Goal: Transaction & Acquisition: Purchase product/service

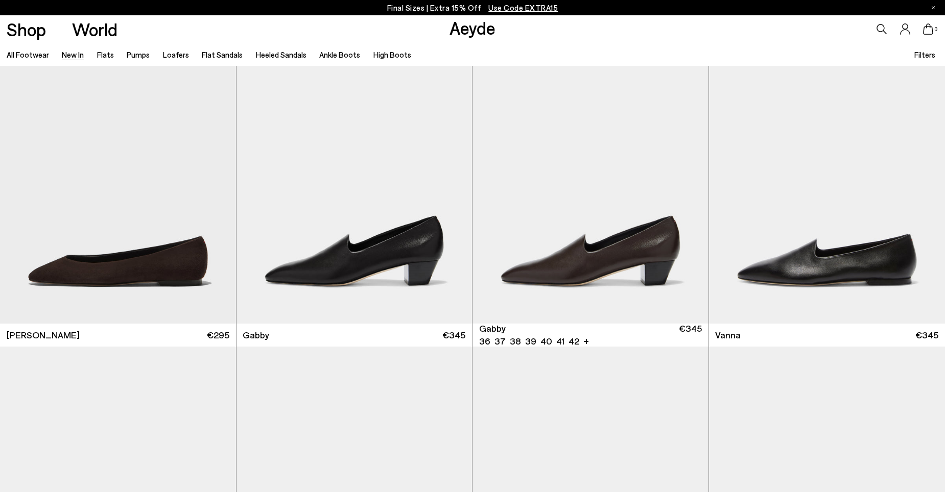
scroll to position [1787, 0]
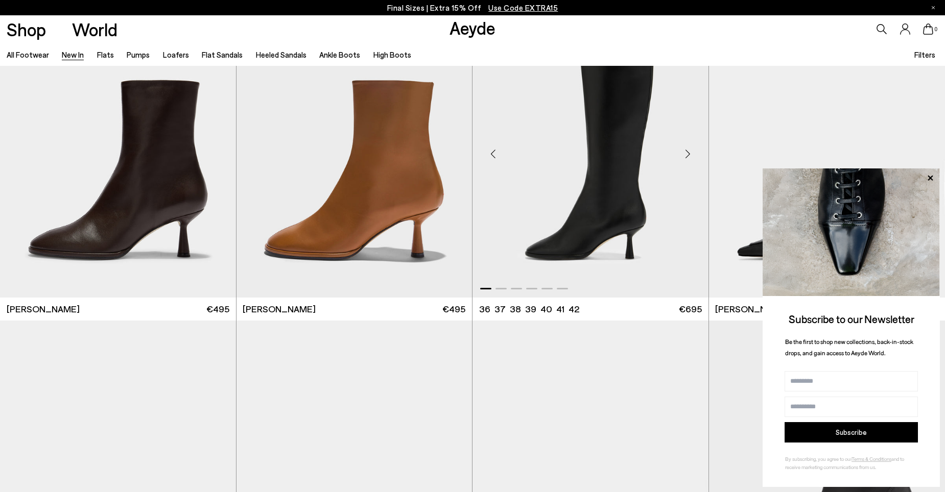
scroll to position [3370, 0]
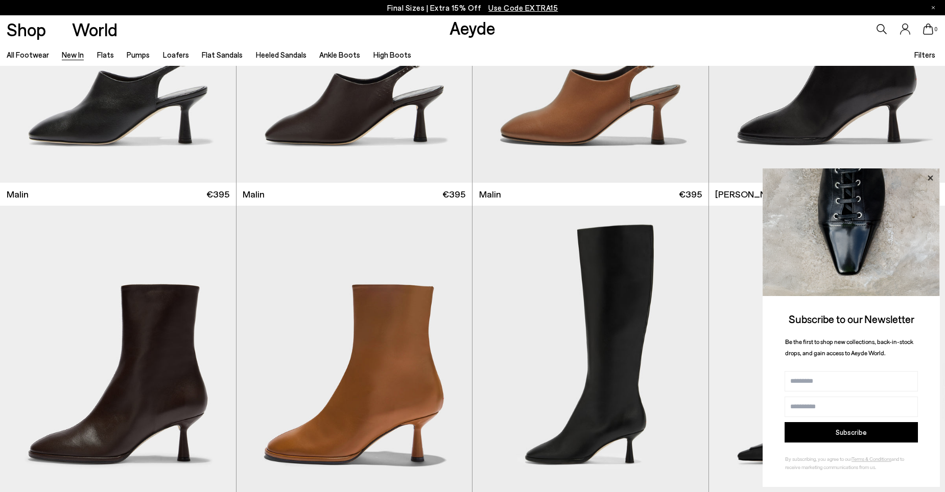
click at [934, 179] on icon at bounding box center [929, 178] width 13 height 13
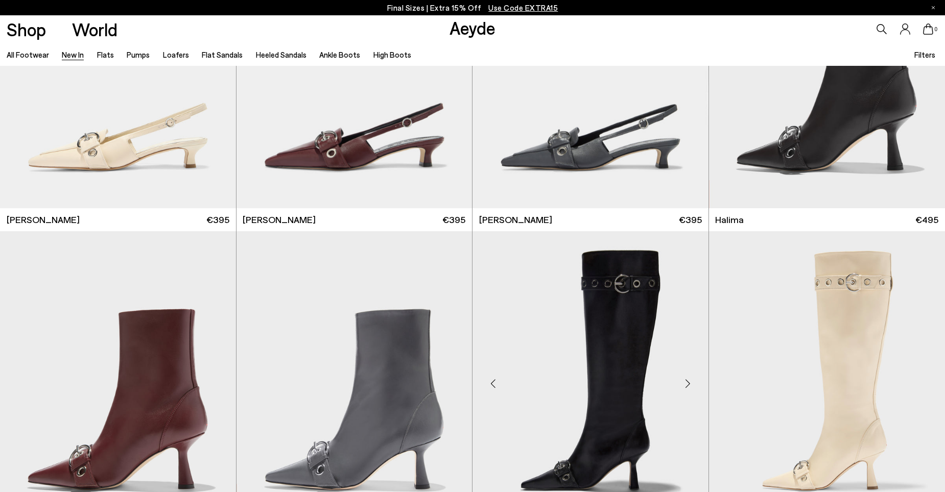
scroll to position [4136, 0]
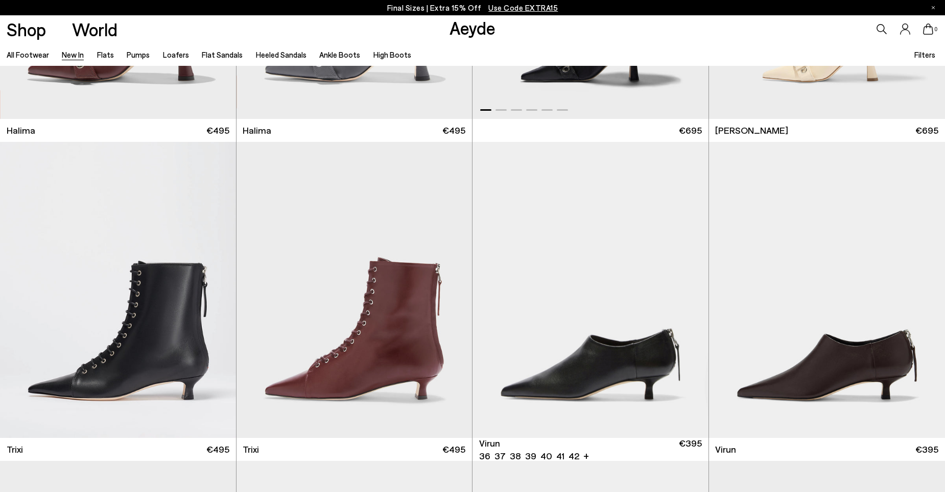
scroll to position [4443, 0]
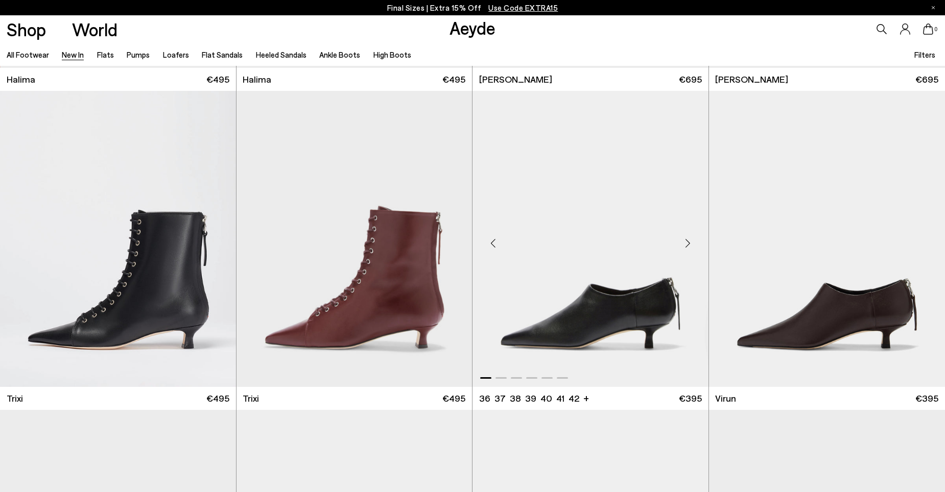
click at [687, 245] on div "Next slide" at bounding box center [688, 243] width 31 height 31
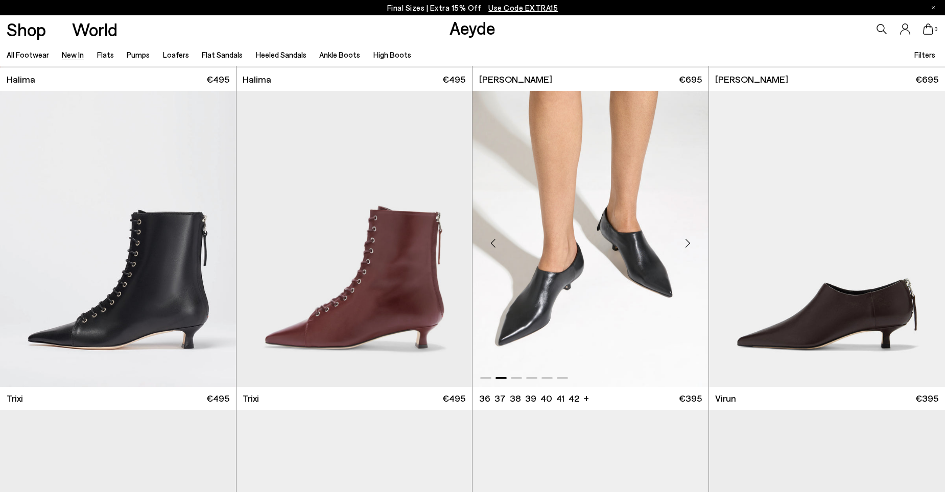
click at [687, 245] on div "Next slide" at bounding box center [688, 243] width 31 height 31
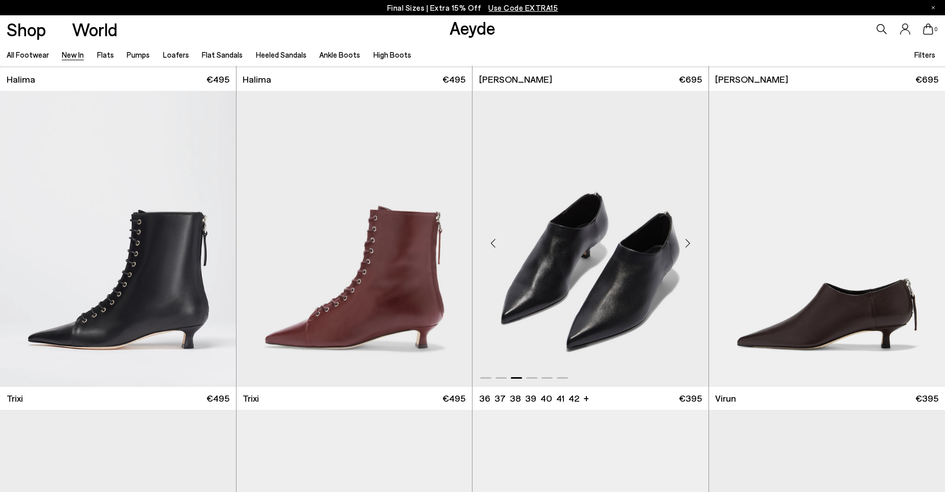
click at [687, 245] on div "Next slide" at bounding box center [688, 243] width 31 height 31
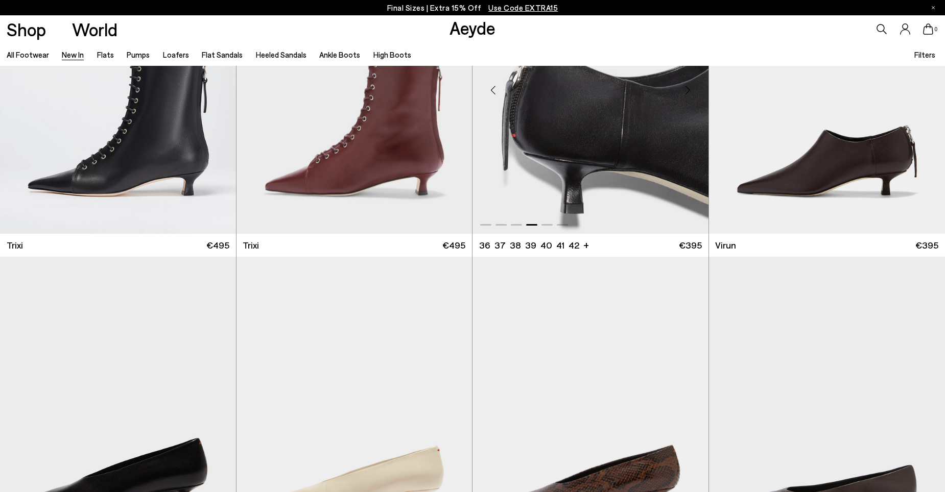
scroll to position [4800, 0]
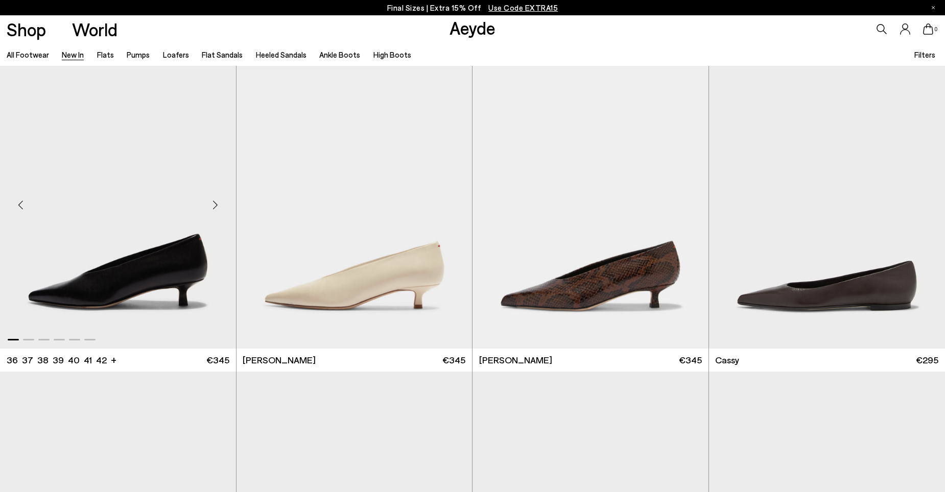
click at [217, 203] on div "Next slide" at bounding box center [215, 204] width 31 height 31
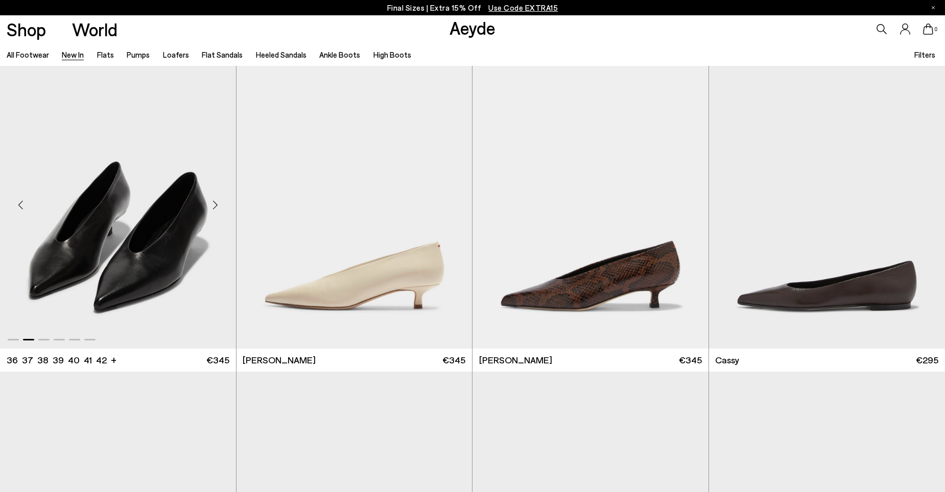
click at [217, 203] on div "Next slide" at bounding box center [215, 204] width 31 height 31
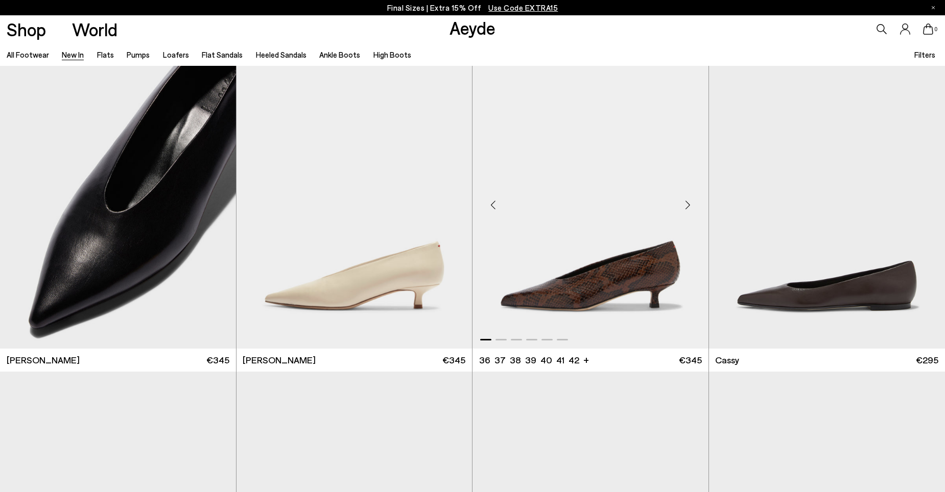
click at [688, 205] on div "Next slide" at bounding box center [688, 204] width 31 height 31
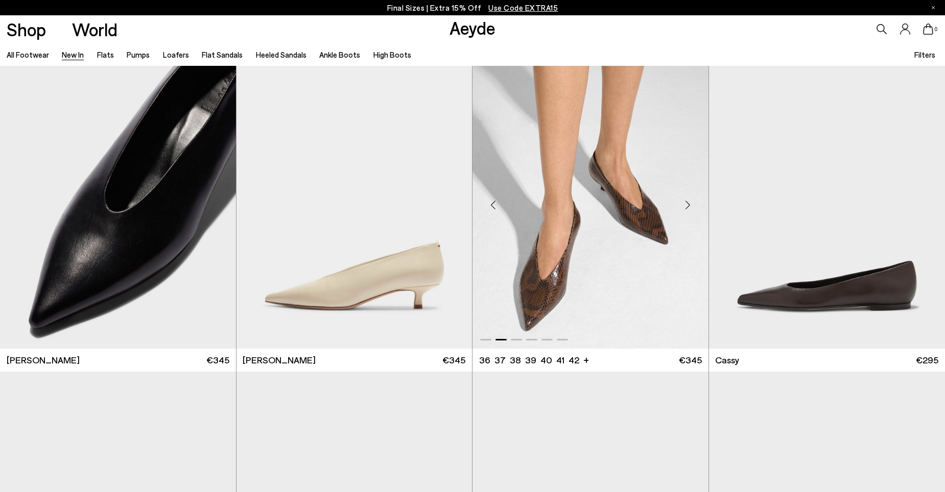
click at [688, 204] on div "Next slide" at bounding box center [688, 204] width 31 height 31
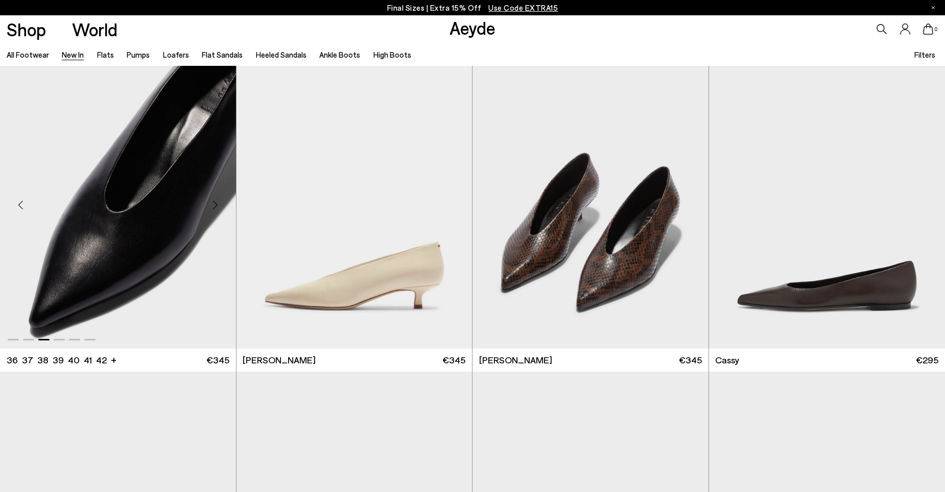
click at [216, 203] on div "Next slide" at bounding box center [215, 204] width 31 height 31
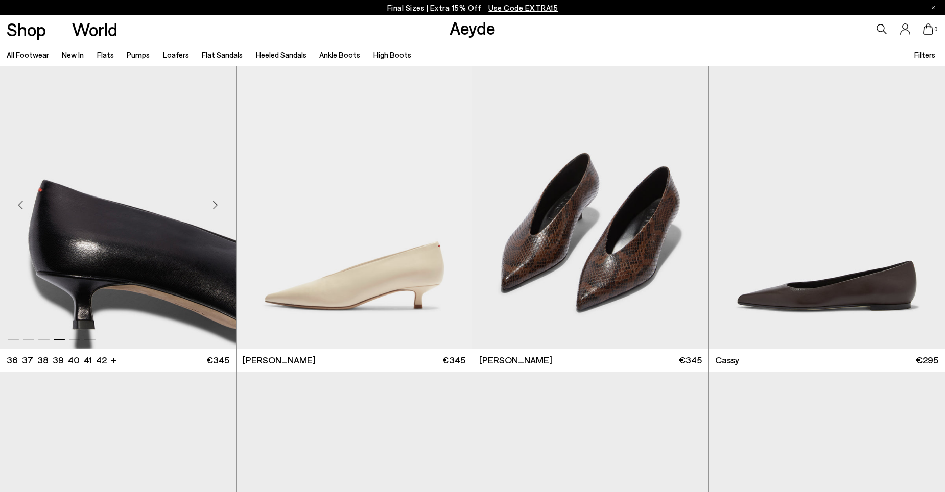
click at [216, 203] on div "Next slide" at bounding box center [215, 204] width 31 height 31
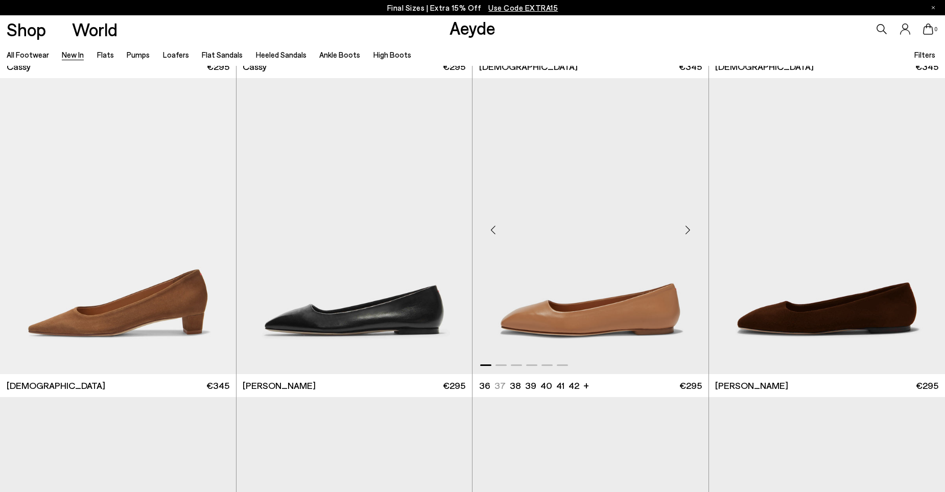
scroll to position [5107, 0]
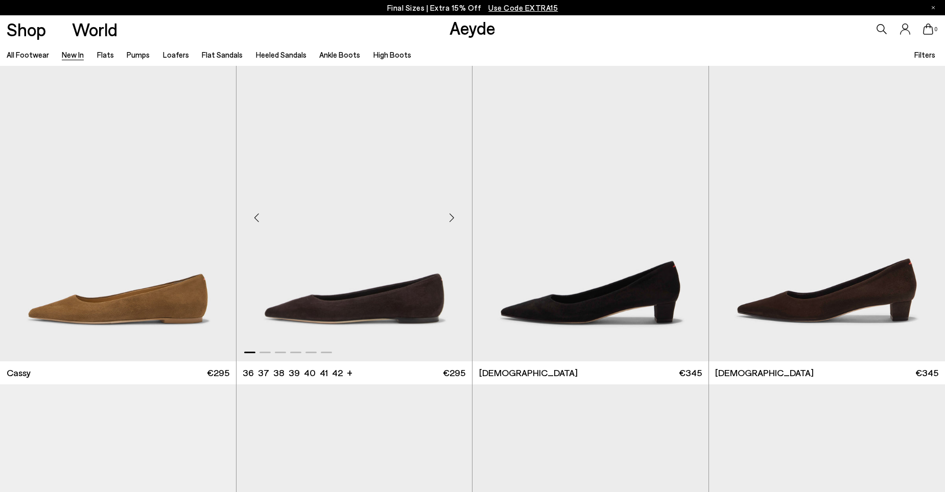
click at [452, 218] on div "Next slide" at bounding box center [451, 217] width 31 height 31
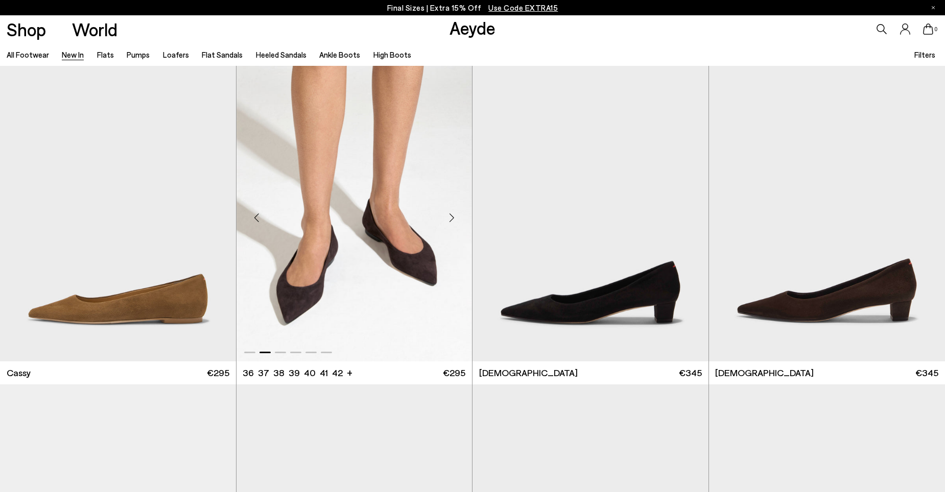
click at [452, 218] on div "Next slide" at bounding box center [451, 217] width 31 height 31
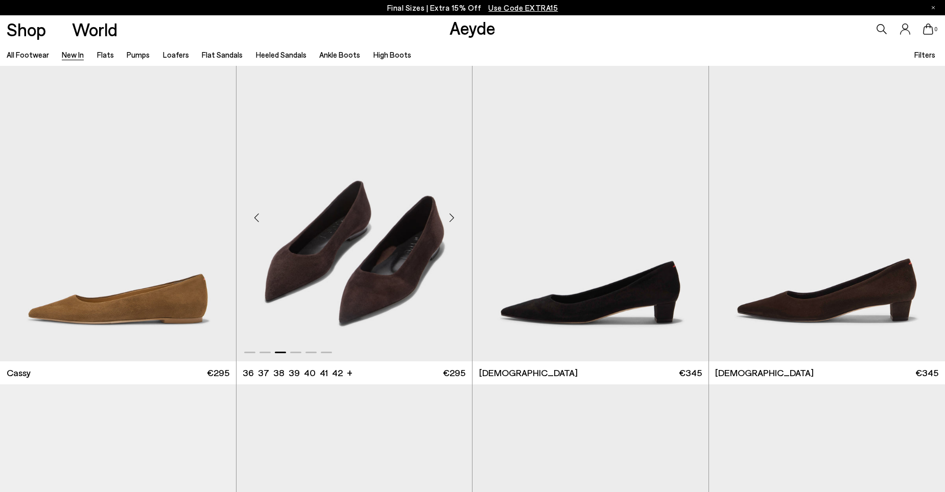
click at [452, 218] on div "Next slide" at bounding box center [451, 217] width 31 height 31
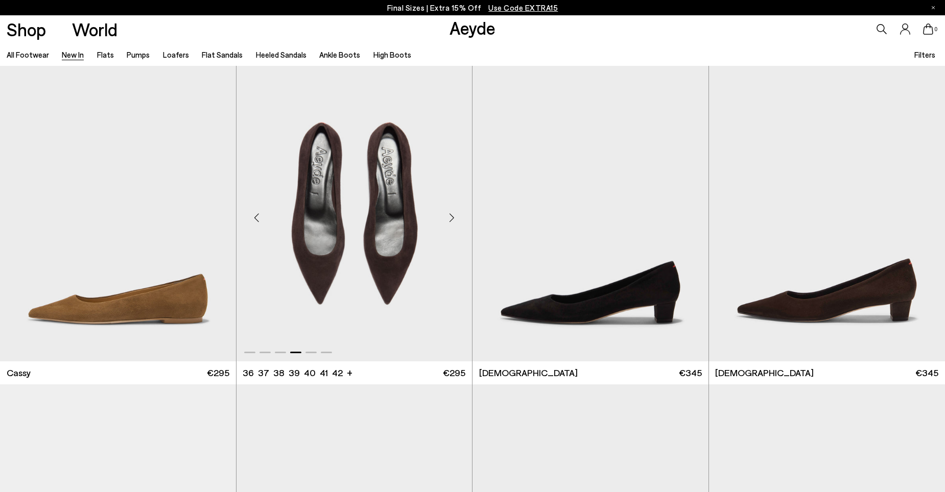
click at [452, 218] on div "Next slide" at bounding box center [451, 217] width 31 height 31
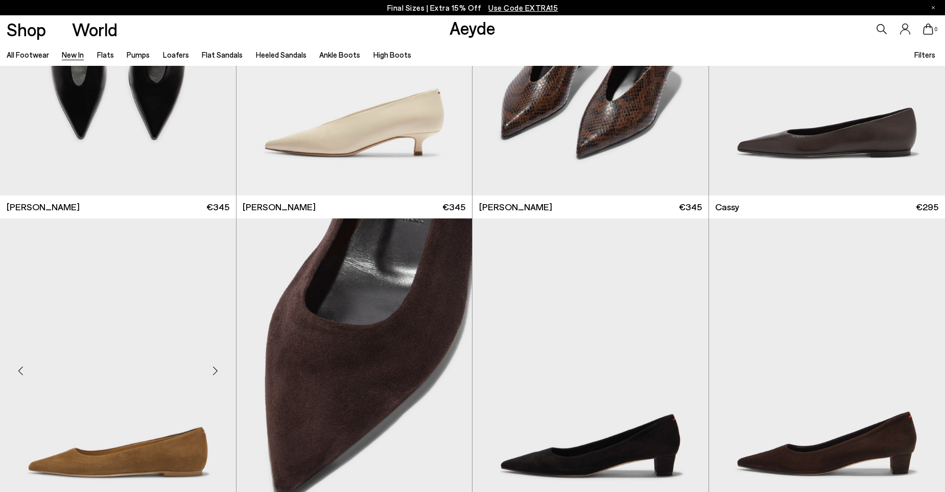
scroll to position [5056, 0]
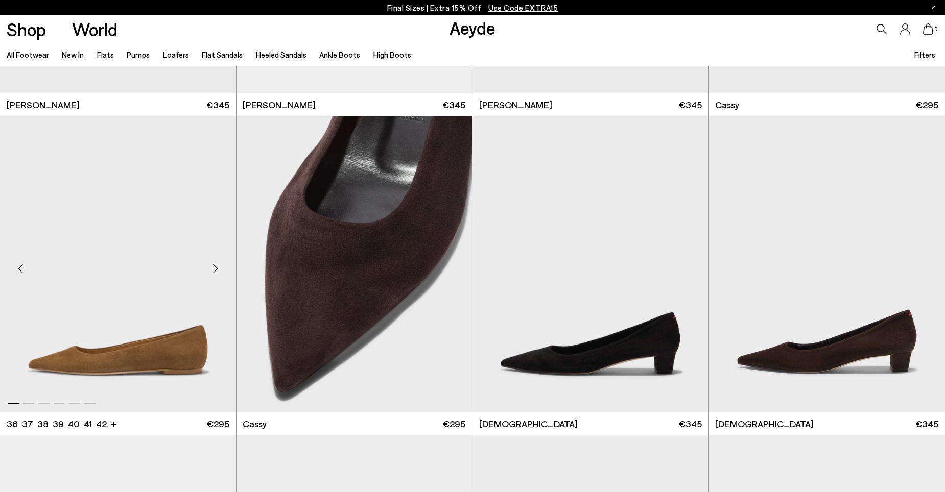
click at [214, 272] on div "Next slide" at bounding box center [215, 268] width 31 height 31
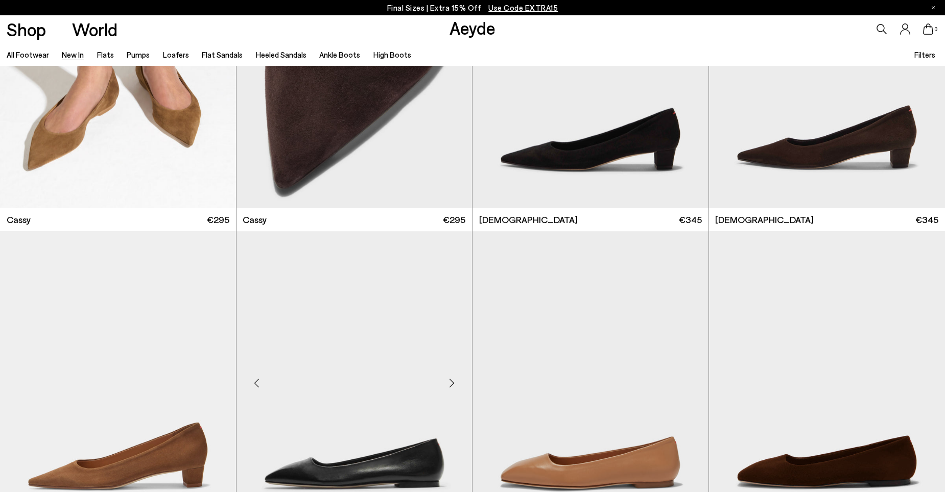
scroll to position [5464, 0]
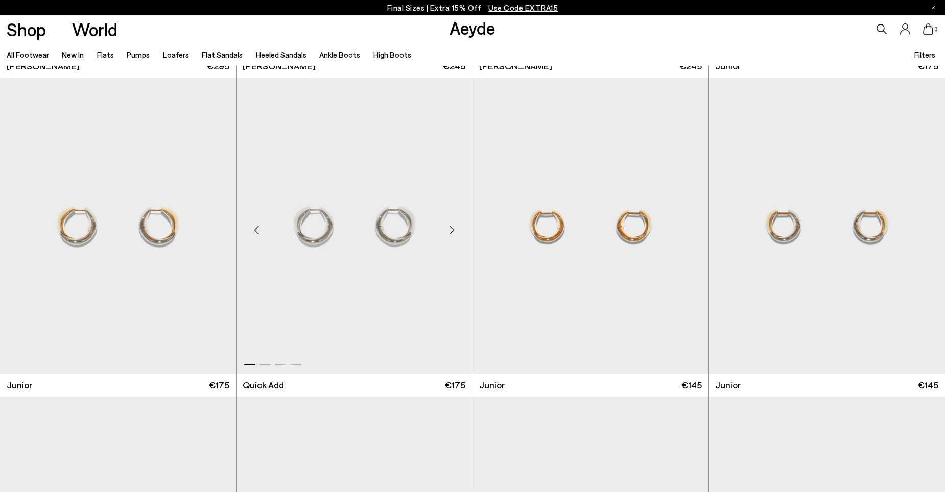
scroll to position [8120, 0]
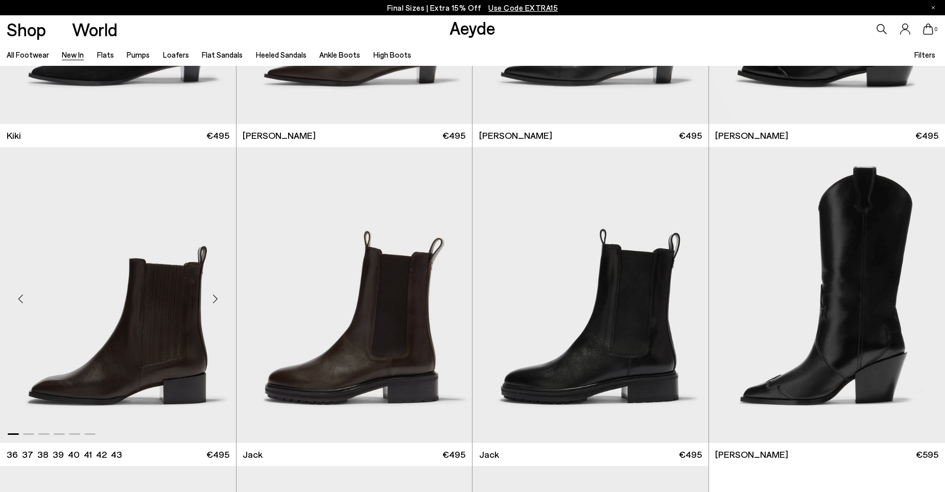
scroll to position [9595, 0]
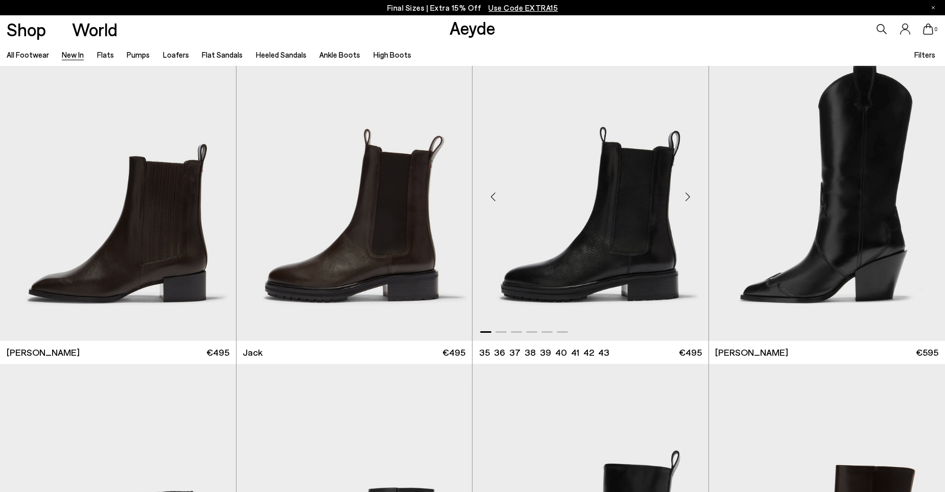
click at [619, 235] on img "1 / 6" at bounding box center [590, 193] width 236 height 296
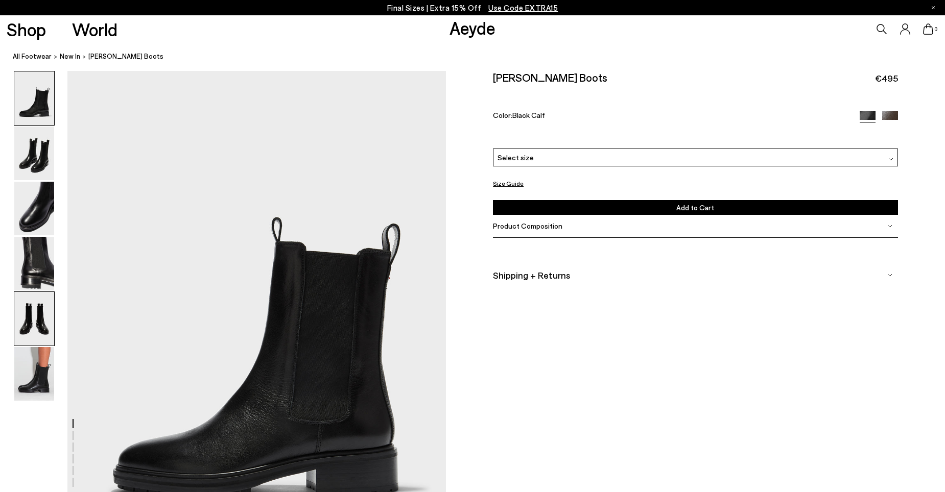
click at [37, 327] on img at bounding box center [34, 319] width 40 height 54
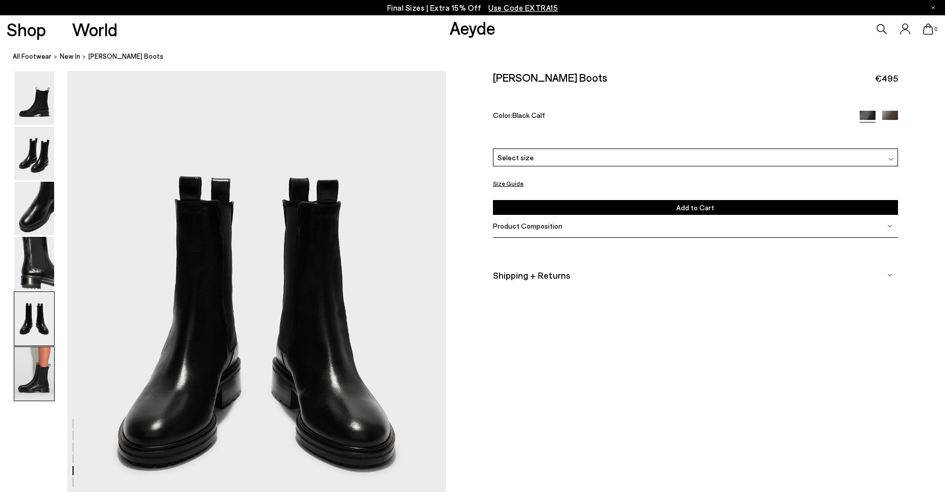
click at [38, 358] on img at bounding box center [34, 374] width 40 height 54
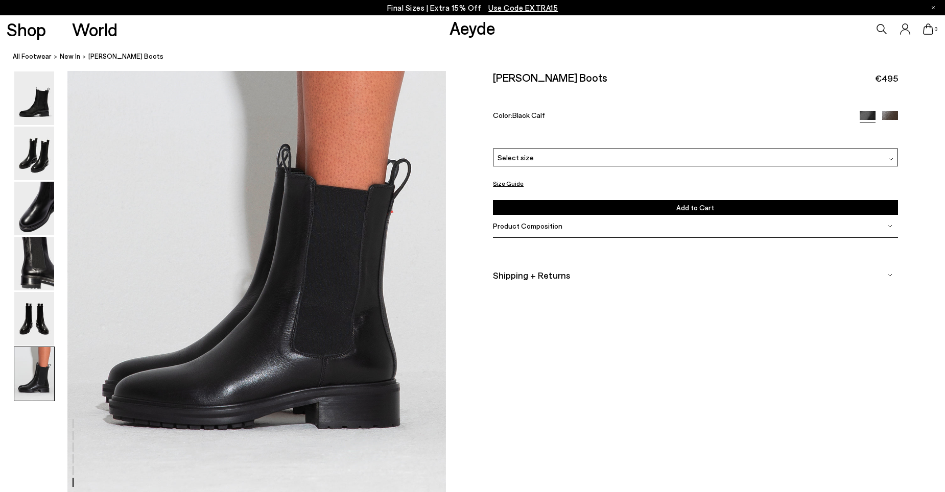
scroll to position [2702, 0]
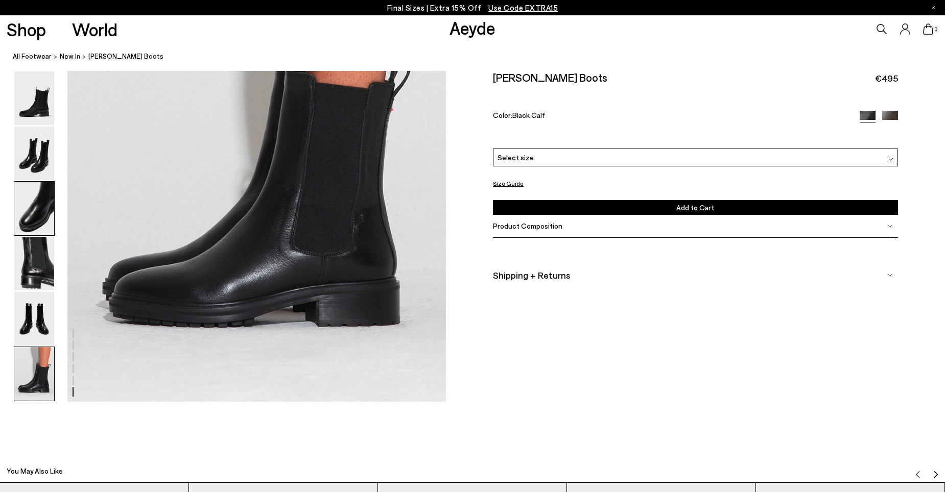
click at [33, 211] on img at bounding box center [34, 209] width 40 height 54
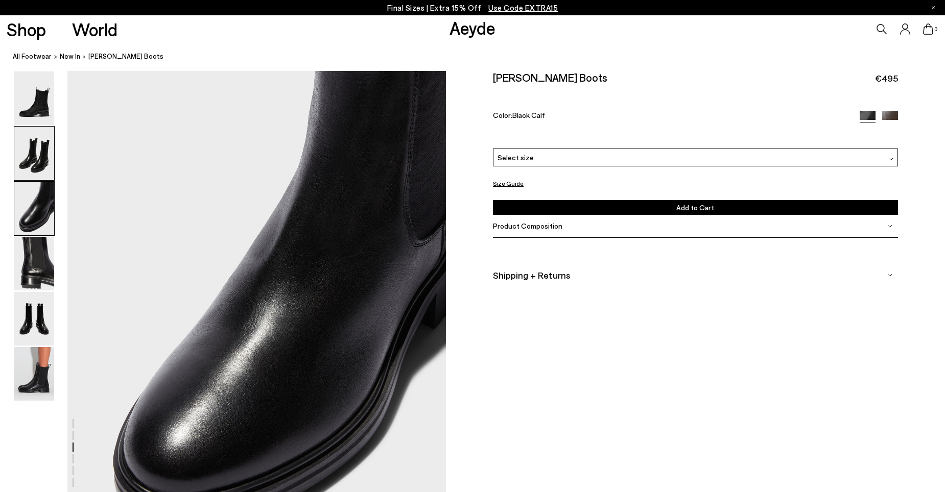
click at [37, 158] on img at bounding box center [34, 154] width 40 height 54
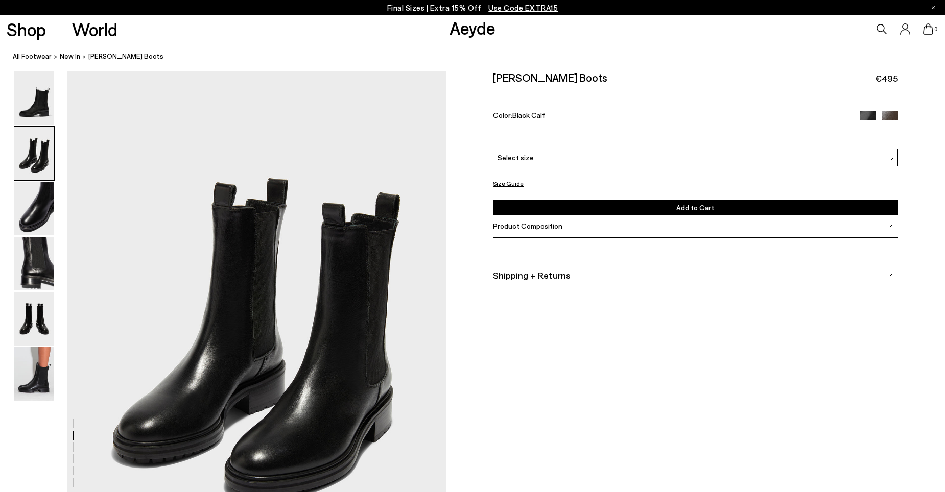
click at [881, 157] on div "Select size" at bounding box center [695, 158] width 404 height 18
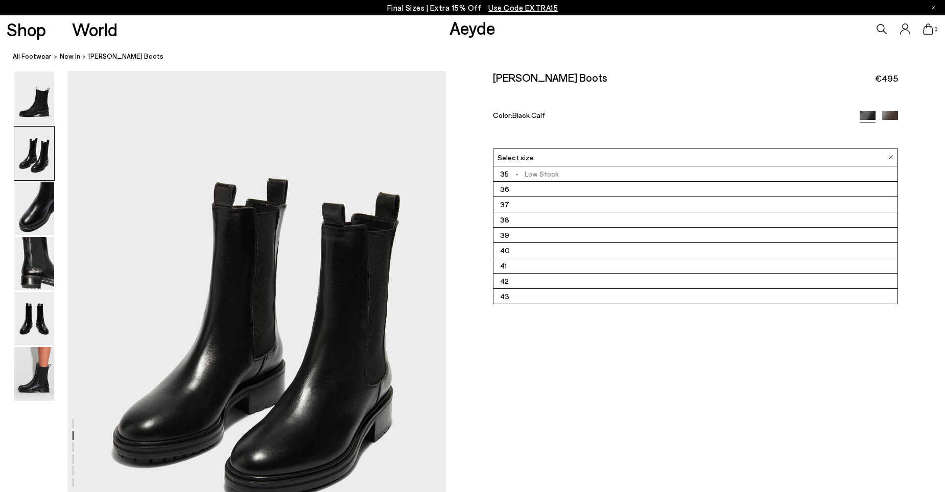
click at [922, 210] on div "Size Guide Shoes Belt Our shoes come in European sizing. The easiest way to mea…" at bounding box center [695, 189] width 499 height 237
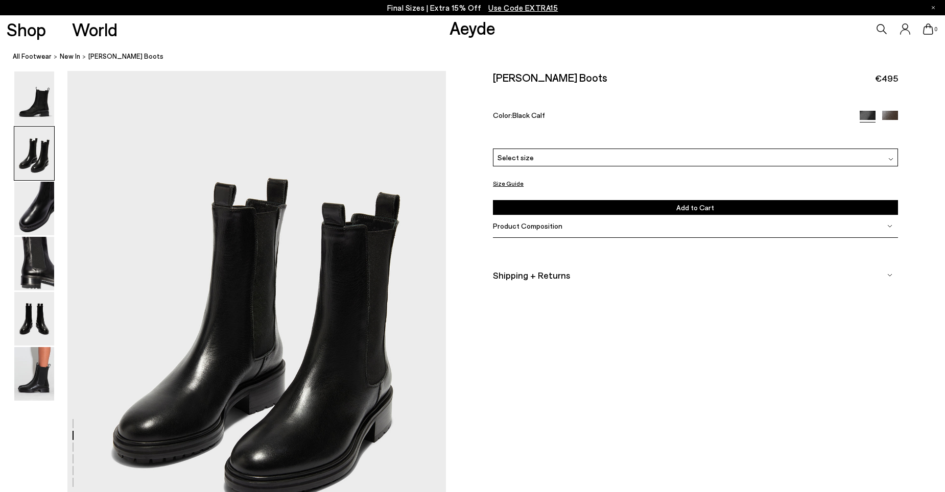
click at [515, 182] on button "Size Guide" at bounding box center [508, 183] width 31 height 7
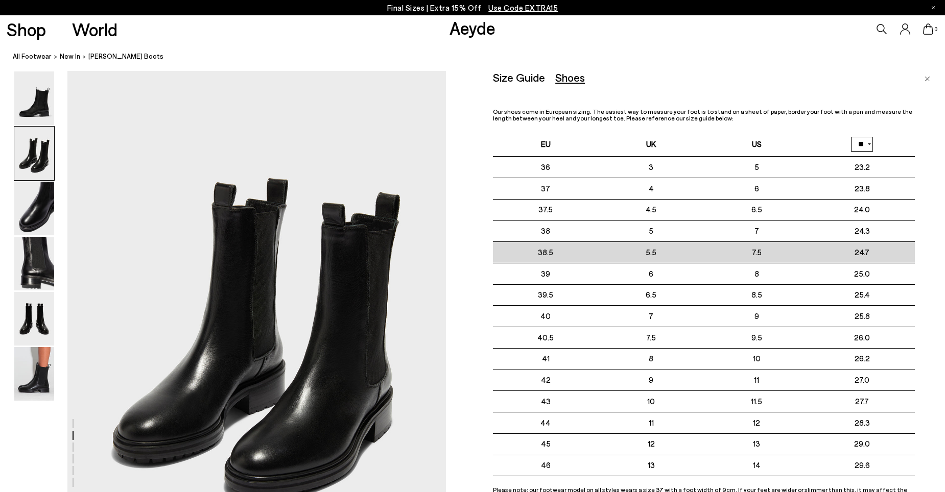
scroll to position [558, 0]
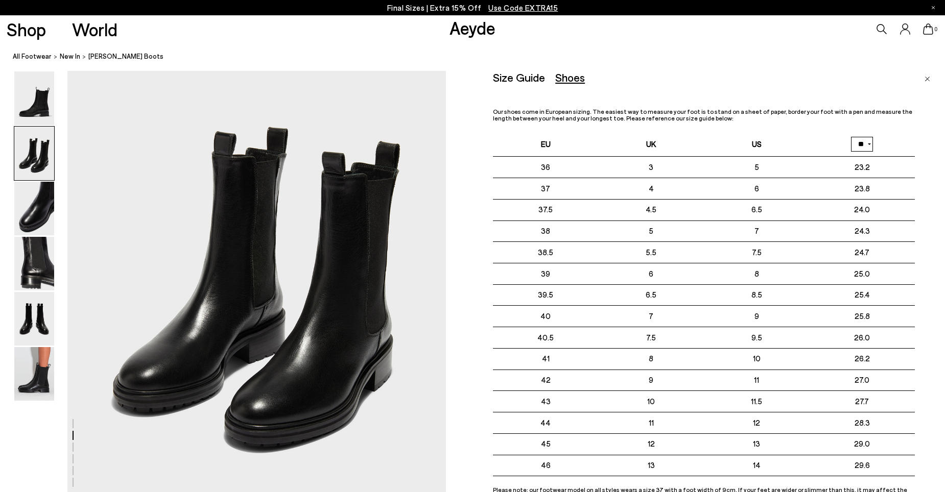
click at [924, 80] on img "Close" at bounding box center [927, 79] width 6 height 5
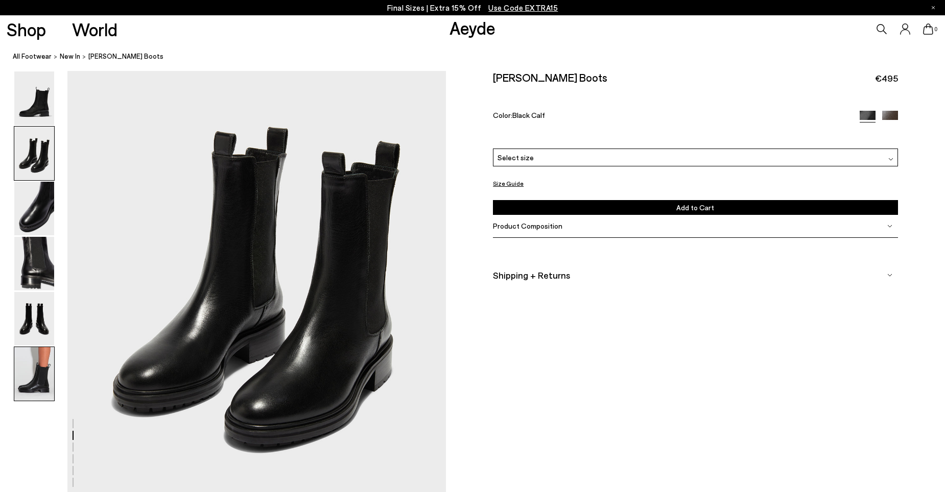
click at [41, 360] on img at bounding box center [34, 374] width 40 height 54
